Goal: Entertainment & Leisure: Consume media (video, audio)

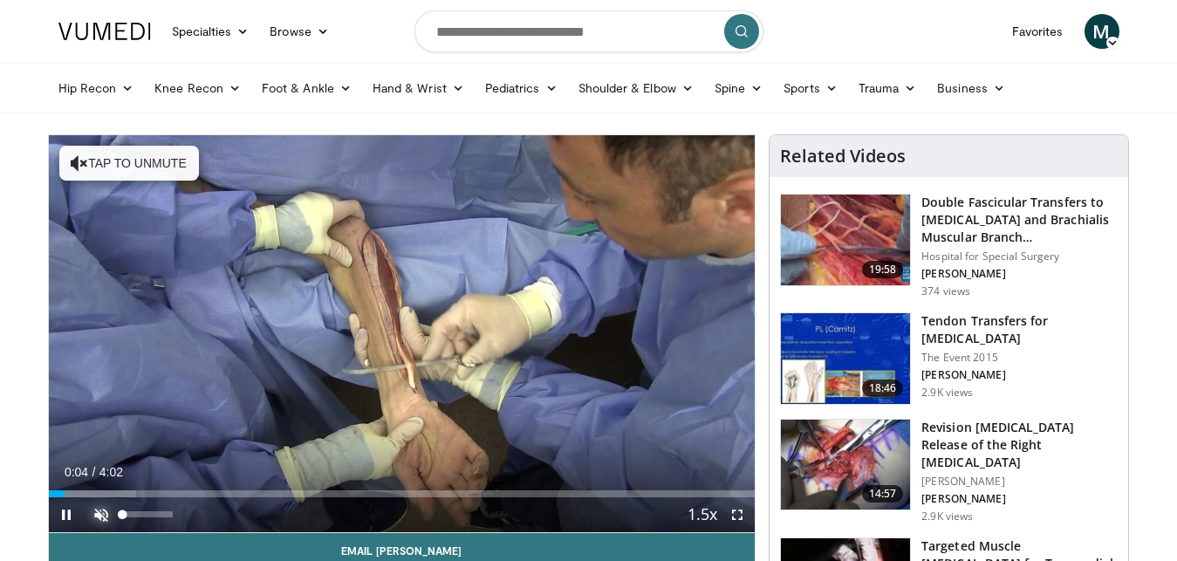
click at [98, 505] on span "Video Player" at bounding box center [101, 514] width 35 height 35
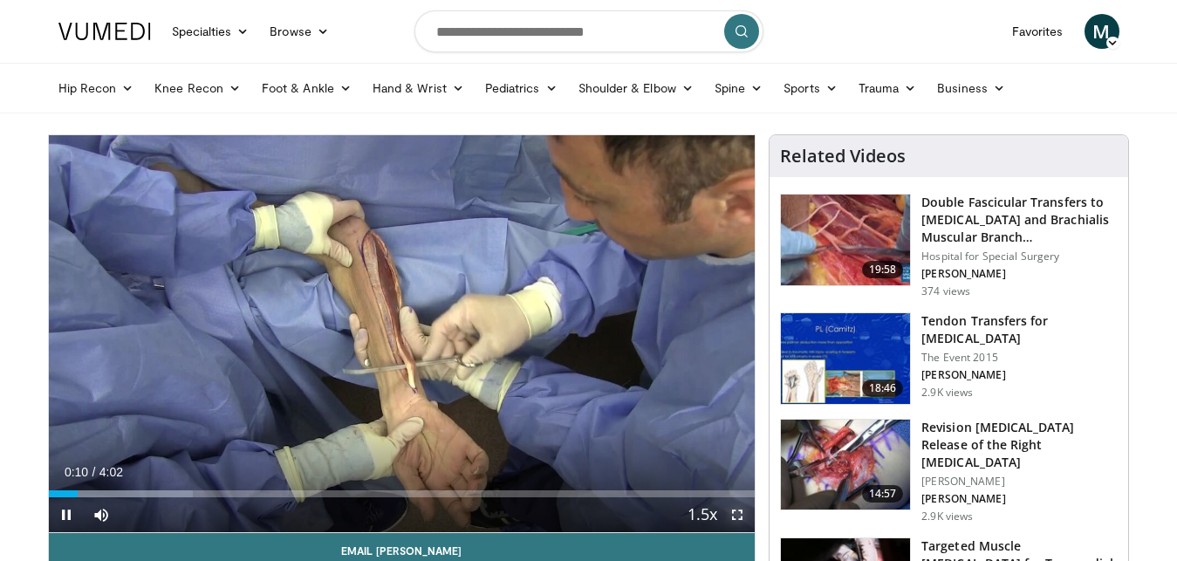
click at [740, 510] on span "Video Player" at bounding box center [737, 514] width 35 height 35
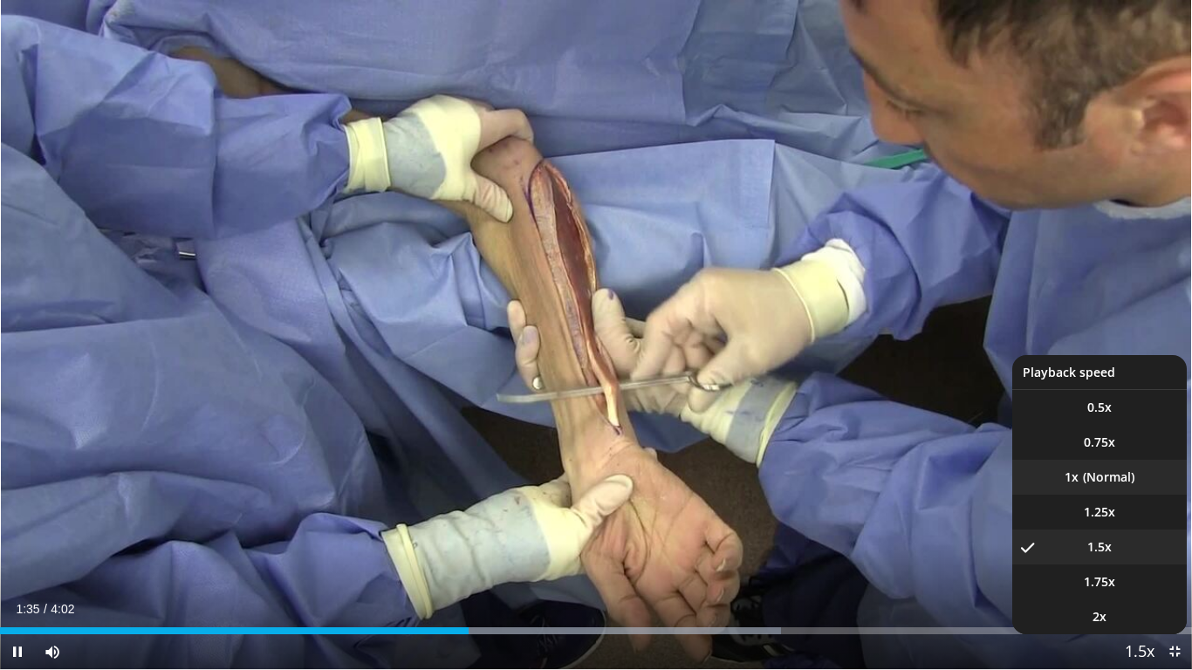
click at [1068, 476] on li "1x" at bounding box center [1099, 477] width 175 height 35
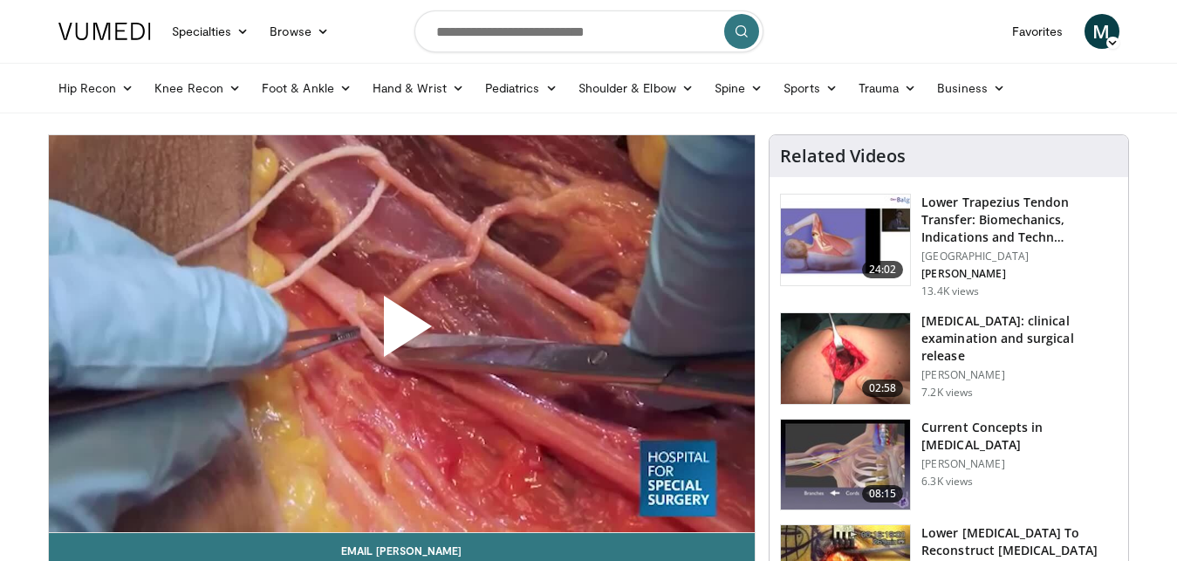
click at [401, 333] on span "Video Player" at bounding box center [401, 333] width 0 height 0
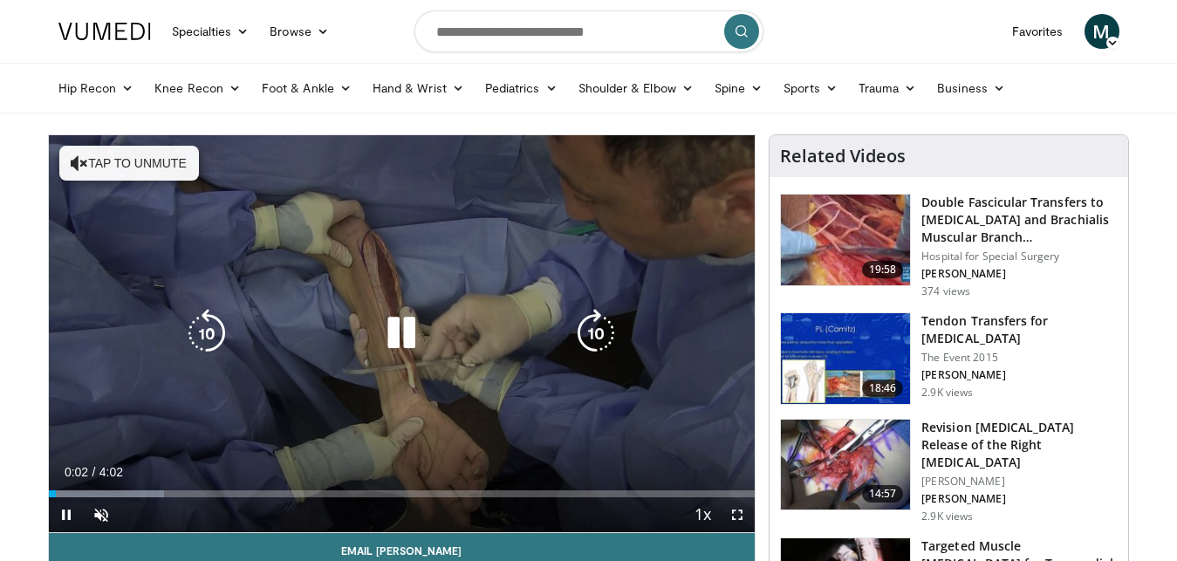
click at [123, 145] on div "10 seconds Tap to unmute" at bounding box center [402, 333] width 707 height 397
click at [124, 159] on button "Tap to unmute" at bounding box center [129, 163] width 140 height 35
click at [243, 260] on div "10 seconds Tap to unmute" at bounding box center [402, 333] width 707 height 397
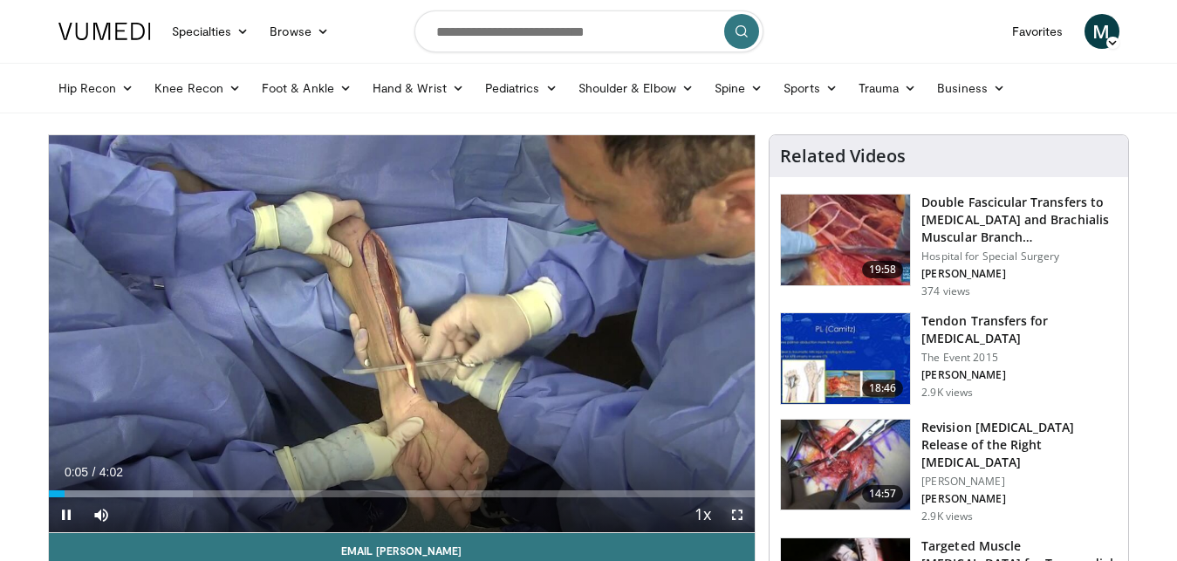
click at [736, 510] on span "Video Player" at bounding box center [737, 514] width 35 height 35
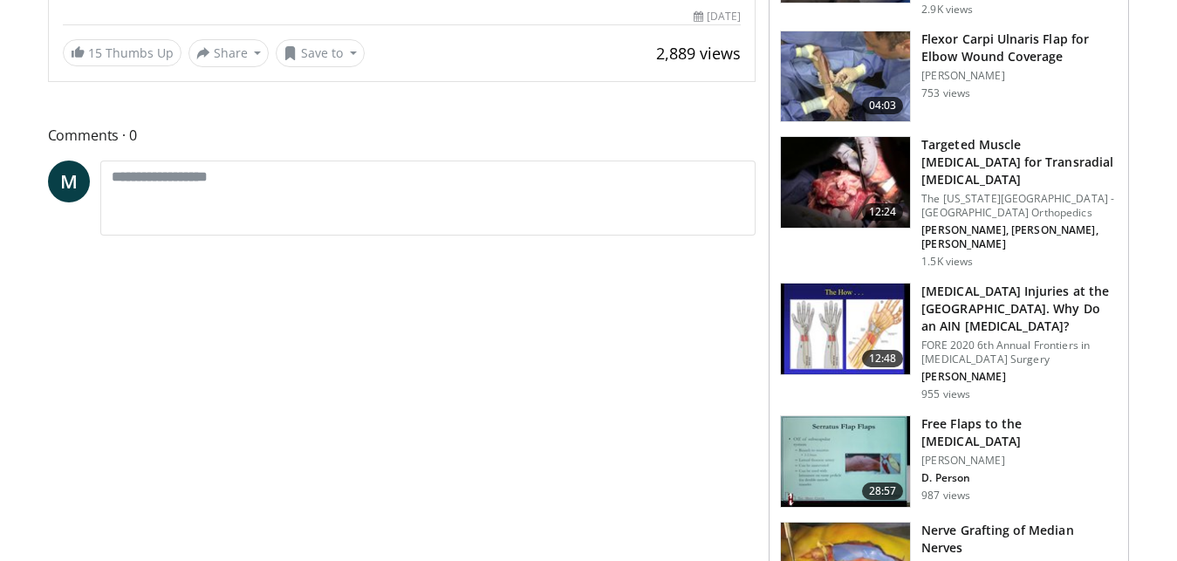
scroll to position [642, 0]
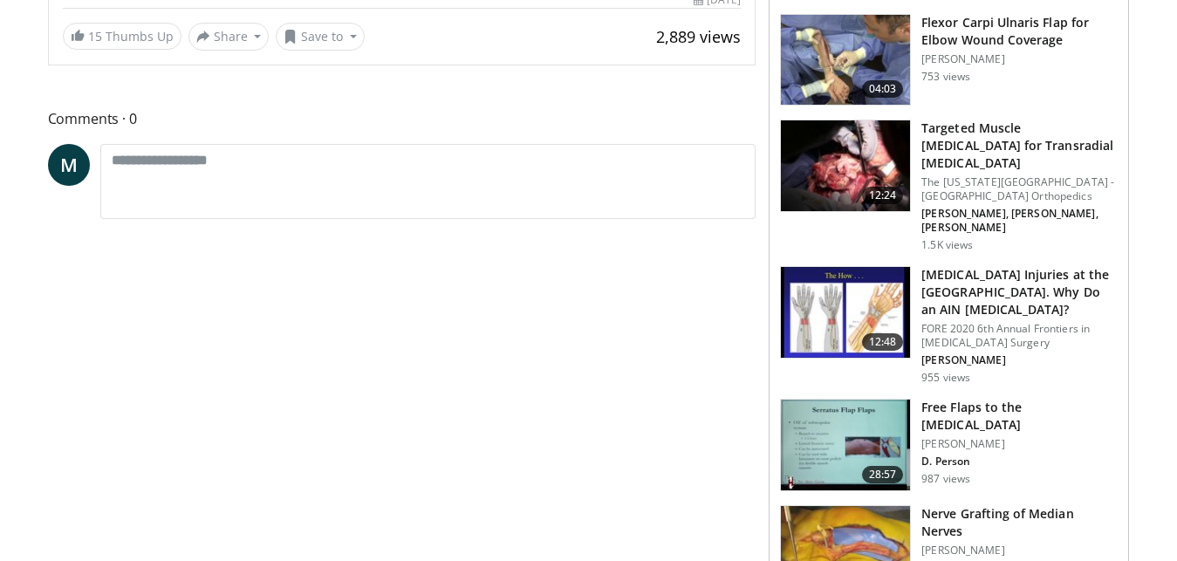
click at [847, 400] on img at bounding box center [845, 445] width 129 height 91
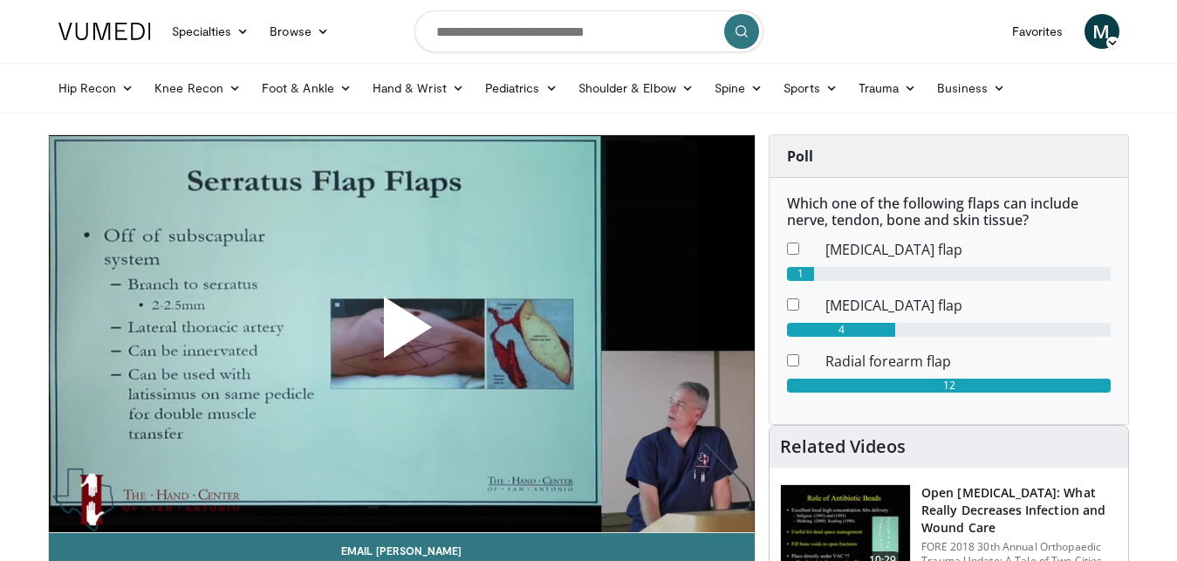
click at [401, 334] on span "Video Player" at bounding box center [401, 334] width 0 height 0
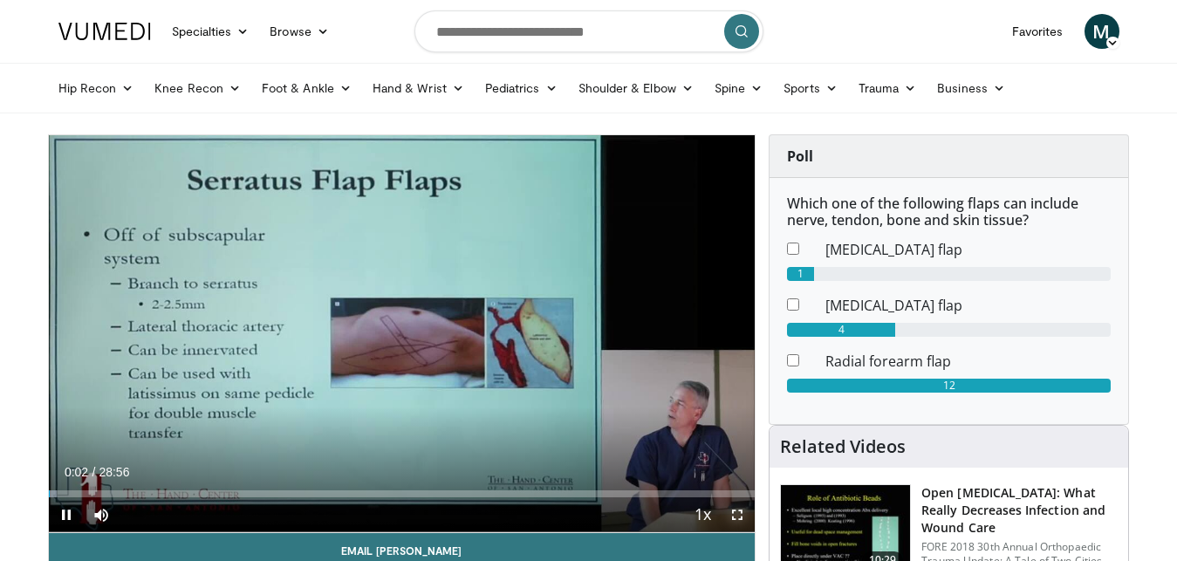
click at [736, 512] on span "Video Player" at bounding box center [737, 514] width 35 height 35
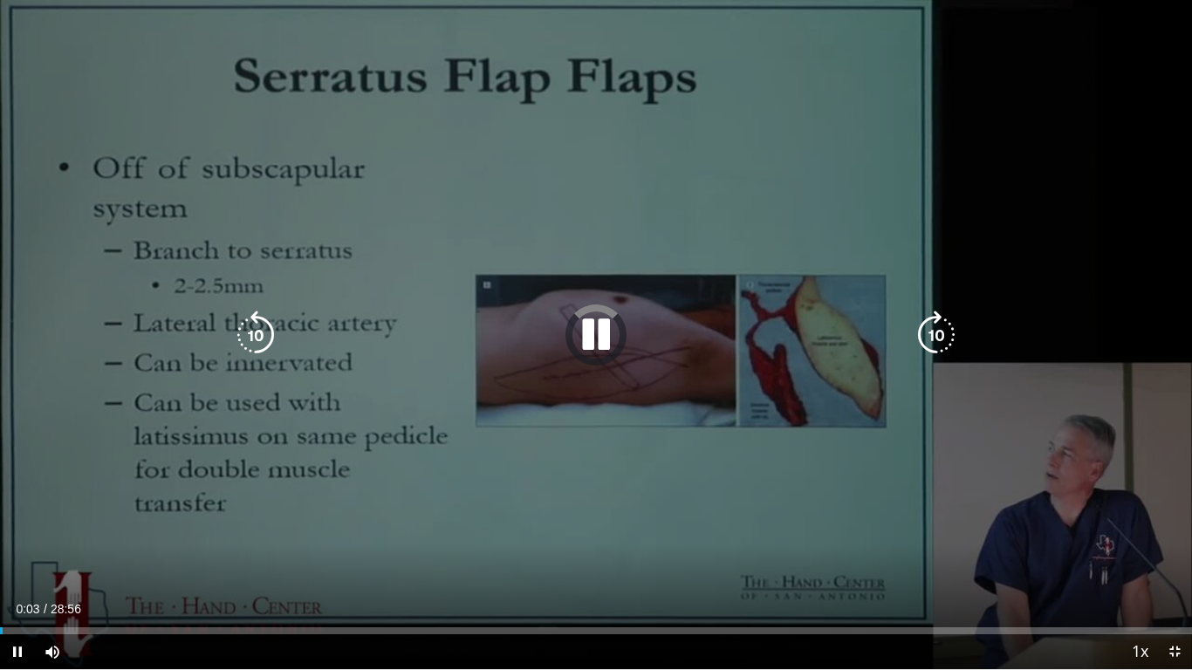
click at [731, 501] on div "10 seconds Tap to unmute" at bounding box center [596, 334] width 1192 height 669
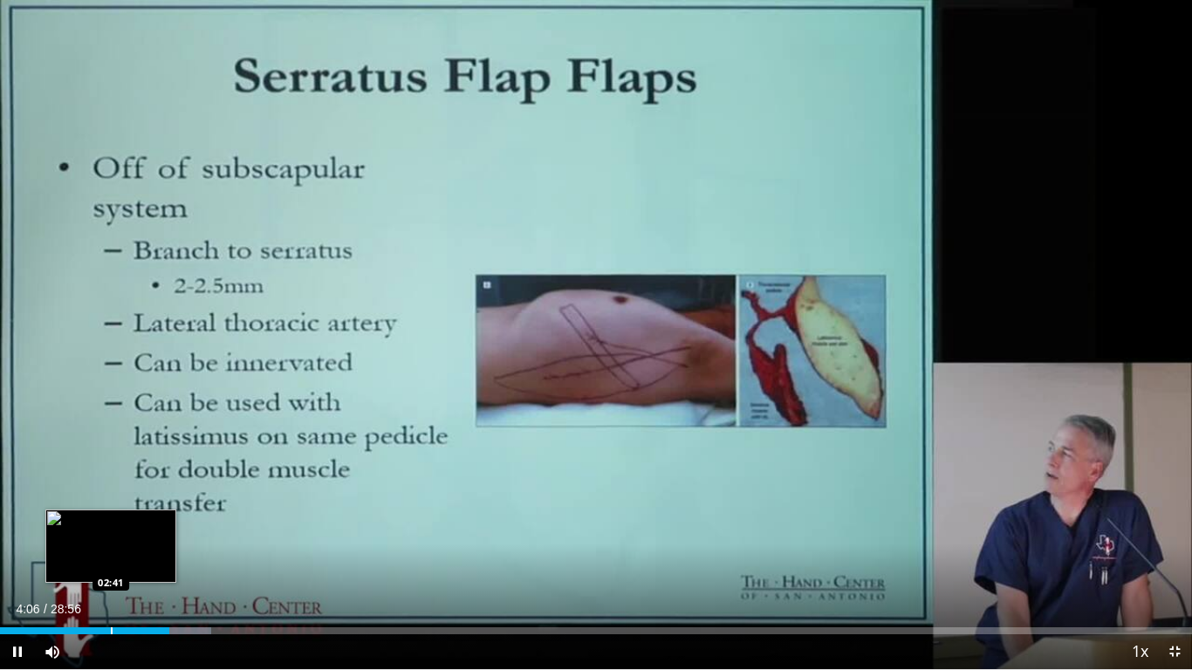
click at [111, 560] on div "Progress Bar" at bounding box center [112, 630] width 2 height 7
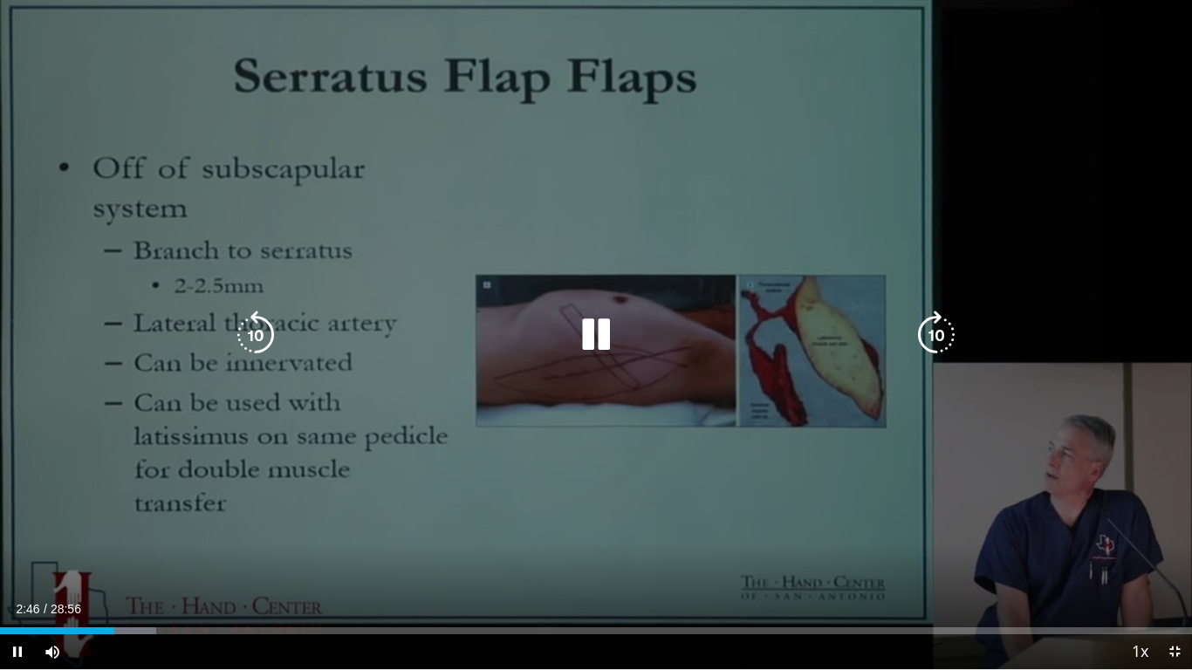
click at [132, 401] on div "10 seconds Tap to unmute" at bounding box center [596, 334] width 1192 height 669
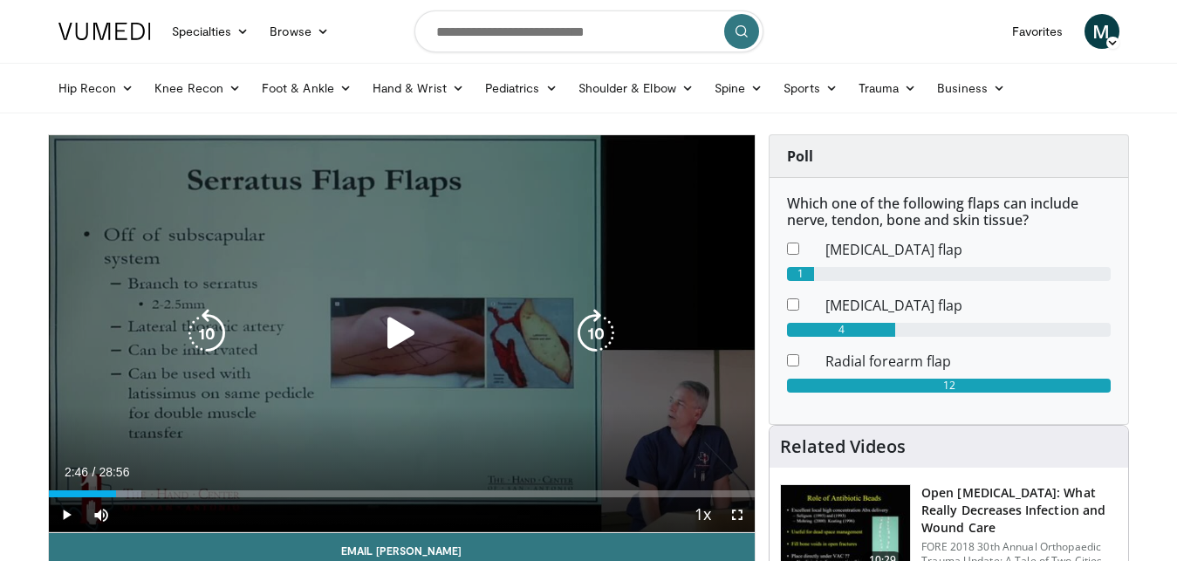
click at [400, 329] on icon "Video Player" at bounding box center [401, 333] width 49 height 49
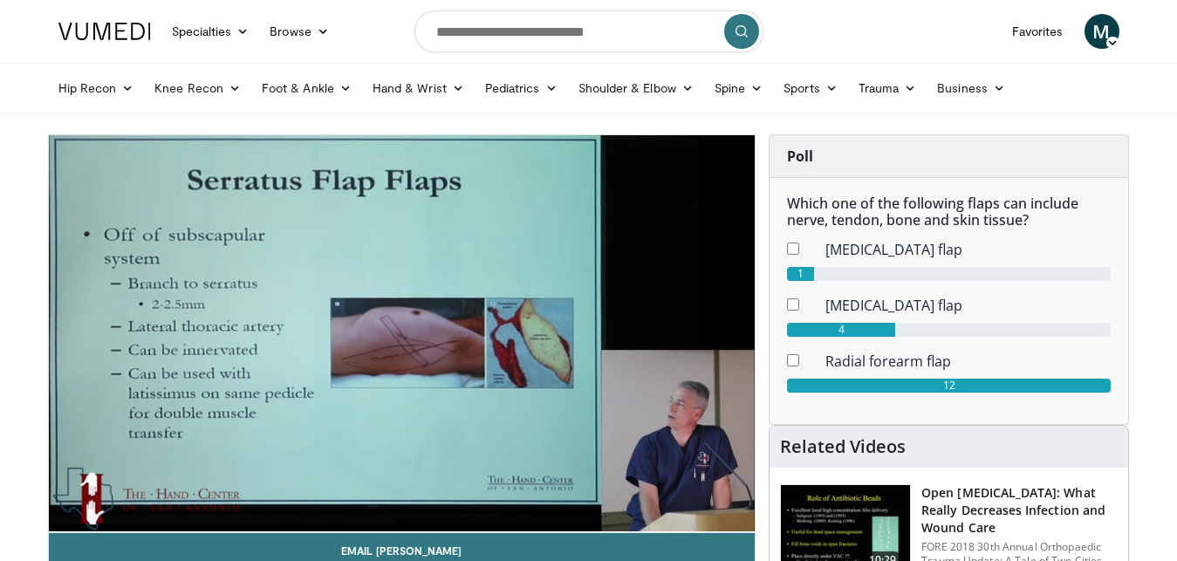
click at [400, 329] on div "10 seconds Tap to unmute" at bounding box center [402, 333] width 707 height 397
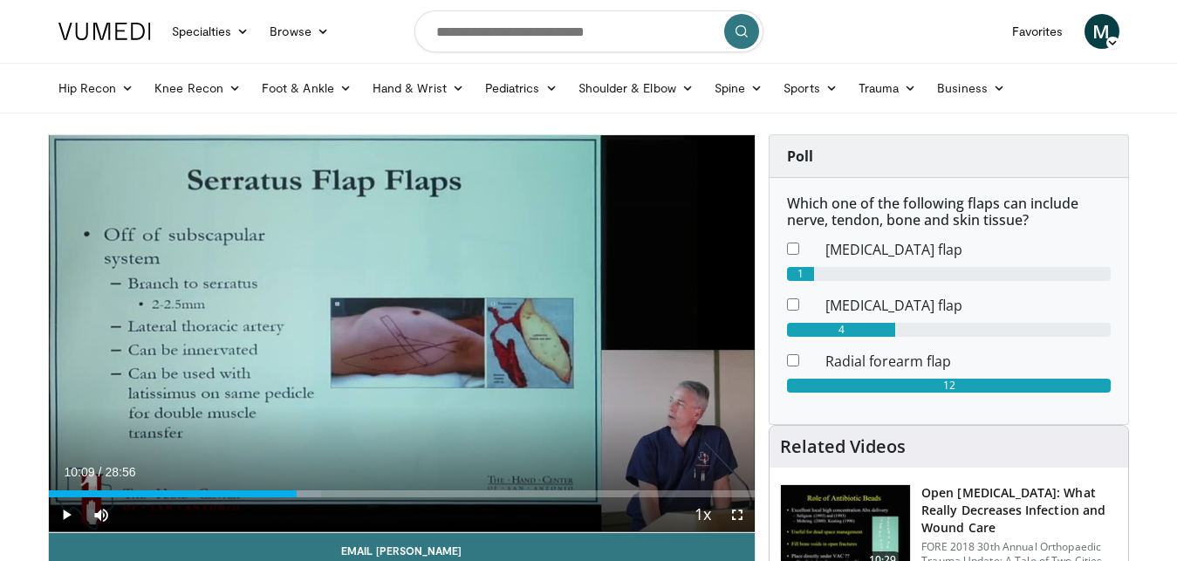
click at [400, 329] on div "10 seconds Tap to unmute" at bounding box center [402, 333] width 707 height 397
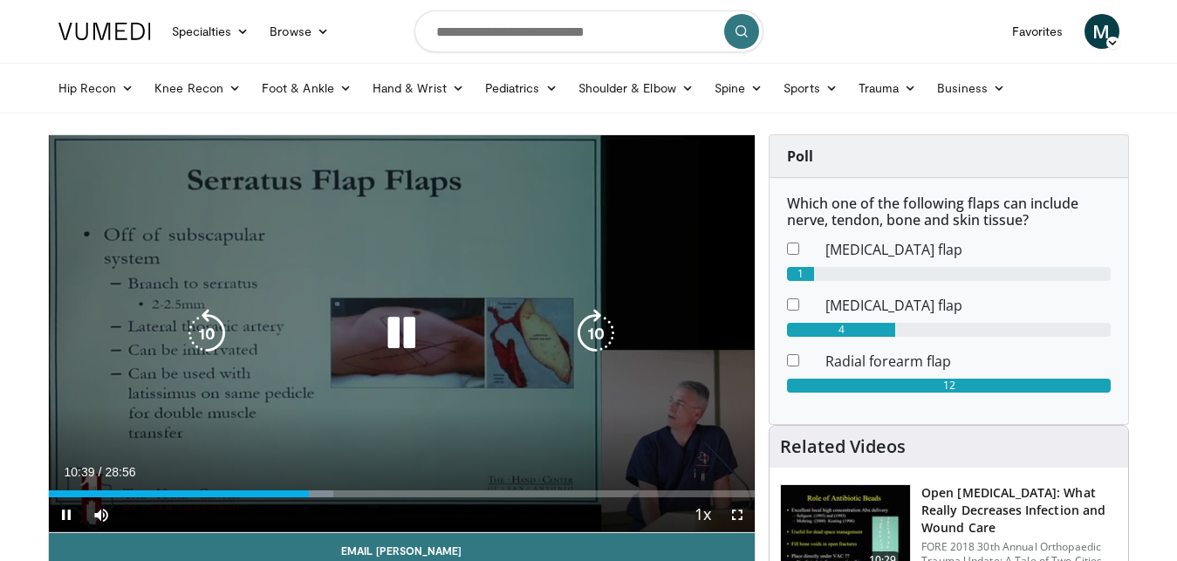
click at [265, 227] on div "10 seconds Tap to unmute" at bounding box center [402, 333] width 707 height 397
